Goal: Find specific page/section: Find specific page/section

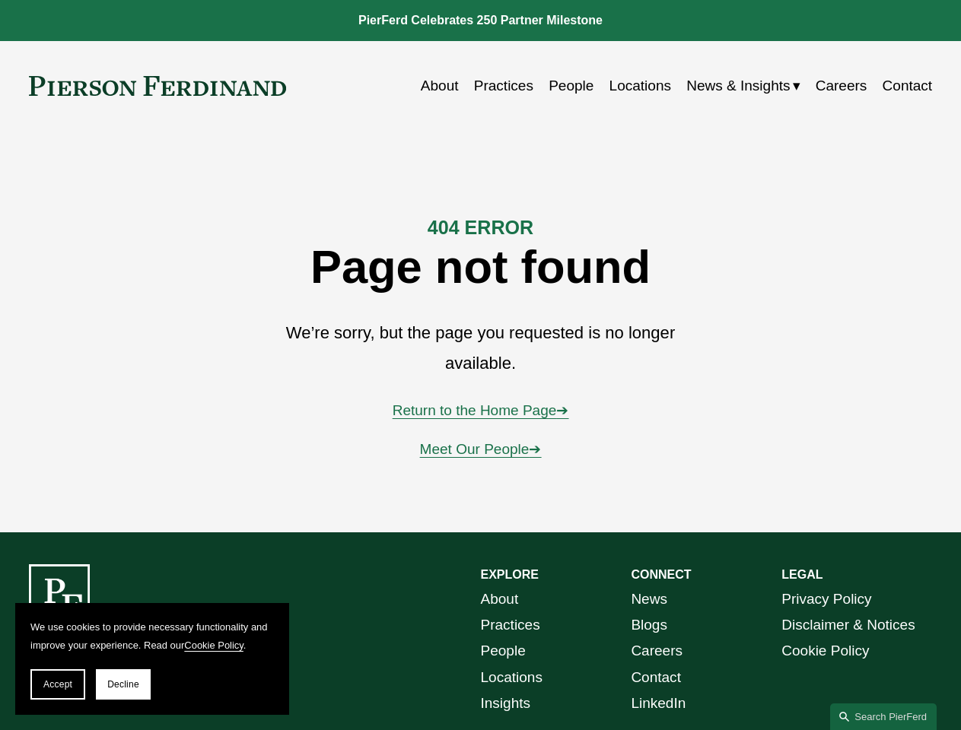
click at [58, 685] on span "Accept" at bounding box center [57, 684] width 29 height 11
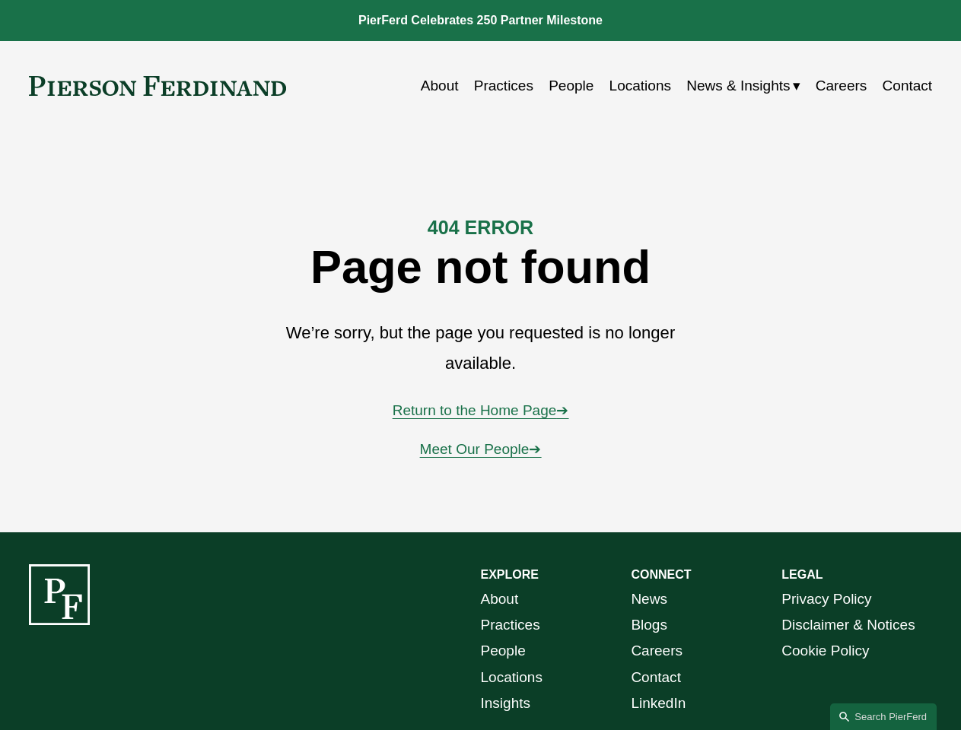
click at [123, 685] on div "EXPLORE CONNECT About Practices People Locations Insights News Blogs Careers Co…" at bounding box center [480, 691] width 961 height 254
click at [883, 717] on link "Search this site" at bounding box center [883, 717] width 107 height 27
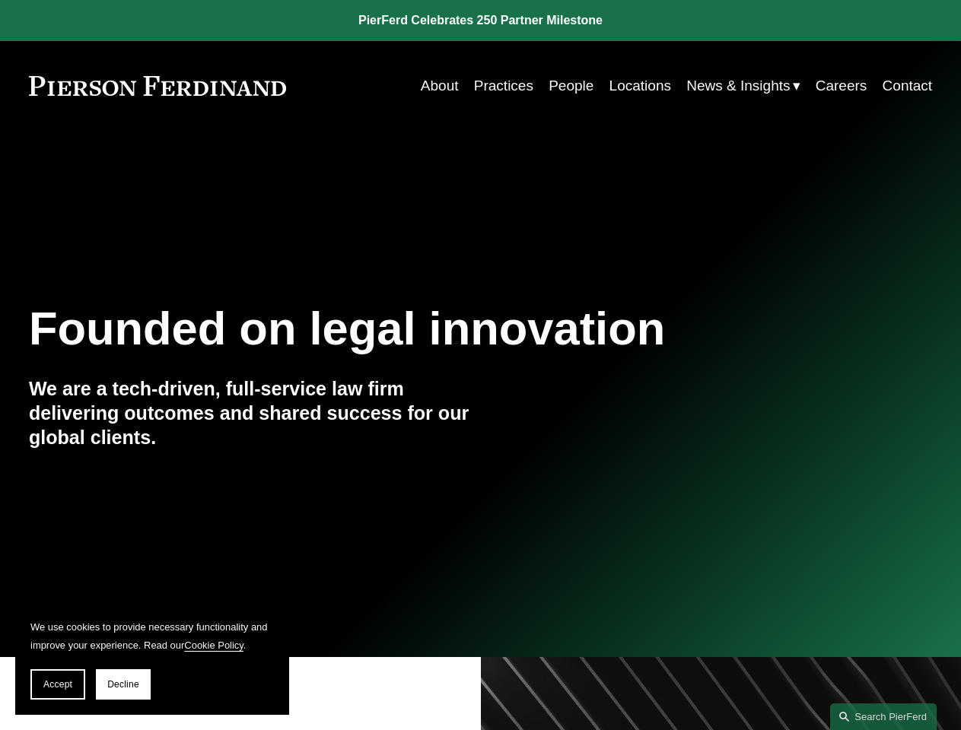
click at [58, 685] on span "Accept" at bounding box center [57, 684] width 29 height 11
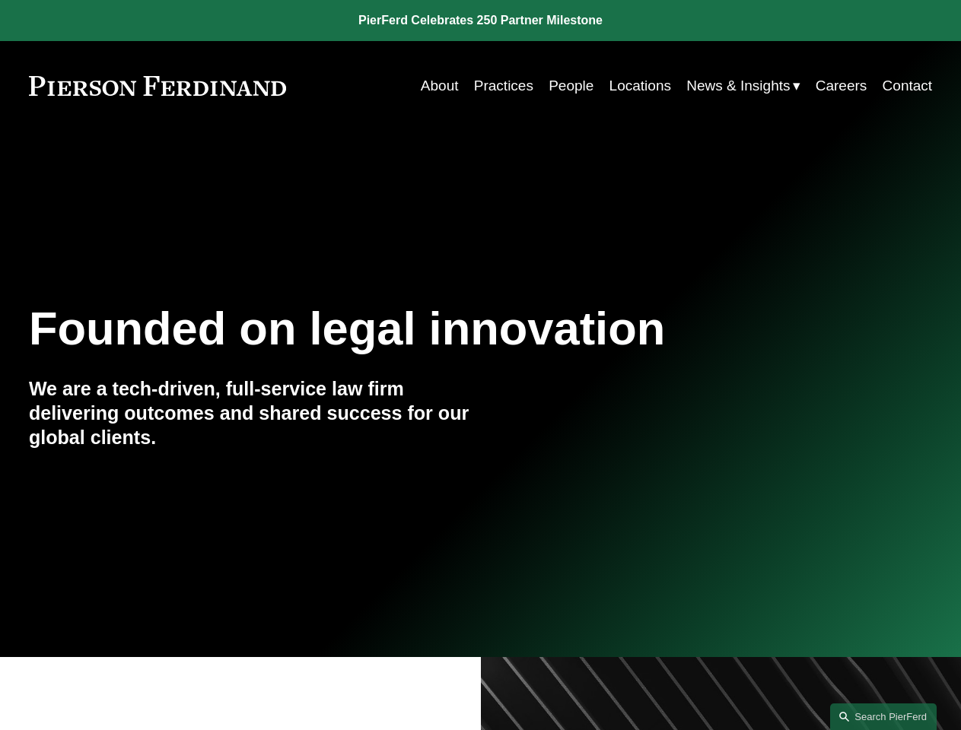
click at [883, 717] on link "Search this site" at bounding box center [883, 717] width 107 height 27
